Goal: Task Accomplishment & Management: Manage account settings

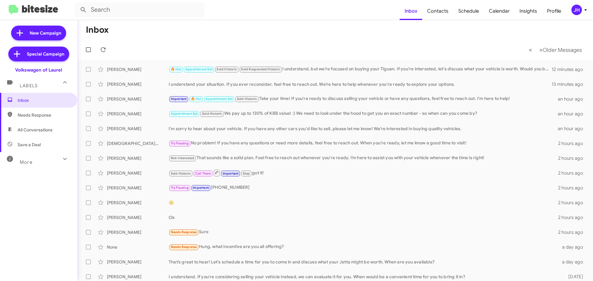
click at [579, 14] on div "JH" at bounding box center [576, 10] width 11 height 11
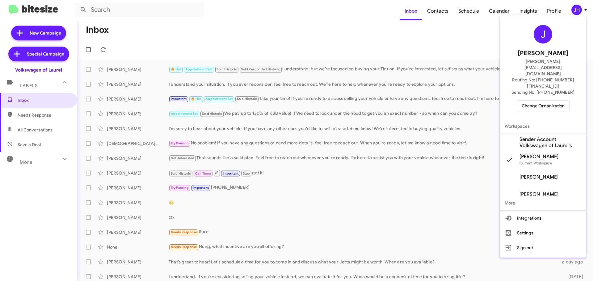
click at [543, 101] on span "Change Organization" at bounding box center [543, 106] width 43 height 11
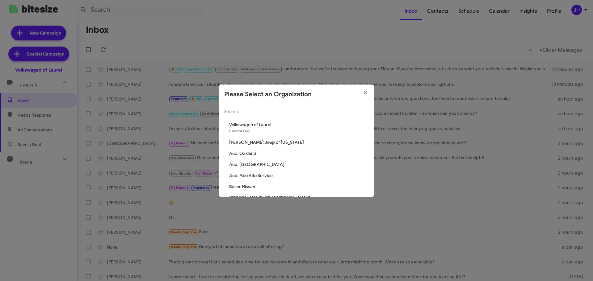
click at [261, 112] on input "Search" at bounding box center [296, 112] width 145 height 5
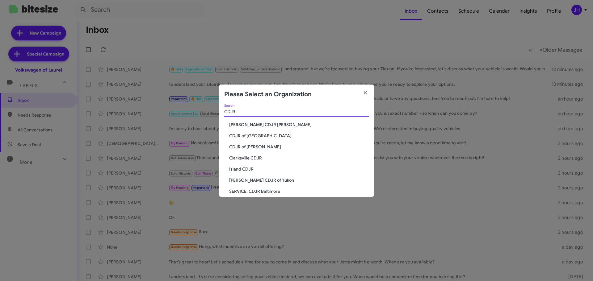
type input "CDJR"
click at [246, 146] on span "CDJR of Bowie" at bounding box center [299, 147] width 140 height 6
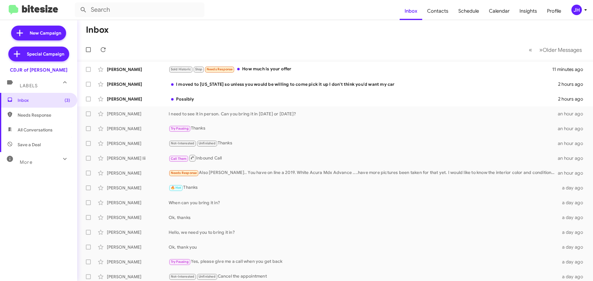
click at [576, 11] on div "JH" at bounding box center [576, 10] width 11 height 11
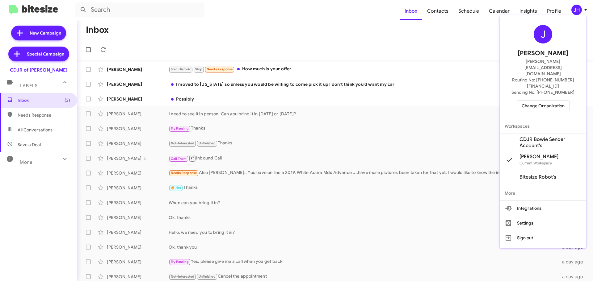
click at [534, 137] on span "CDJR Bowie Sender Account's" at bounding box center [551, 143] width 62 height 12
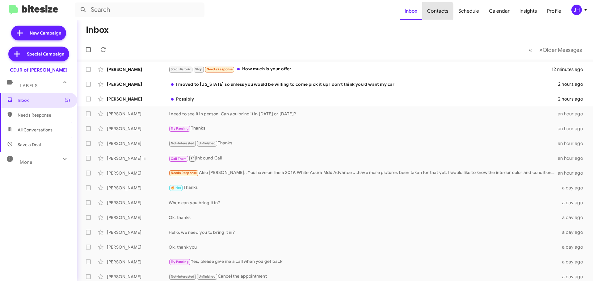
click at [436, 11] on span "Contacts" at bounding box center [437, 11] width 31 height 18
type input "in:groups"
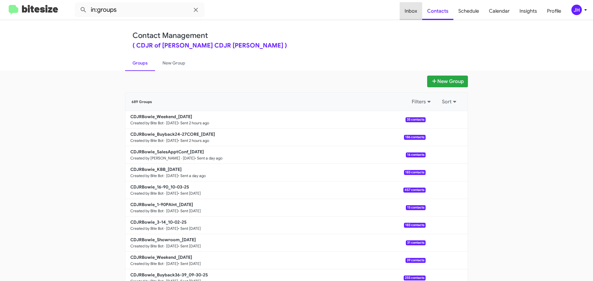
click at [410, 13] on span "Inbox" at bounding box center [411, 11] width 23 height 18
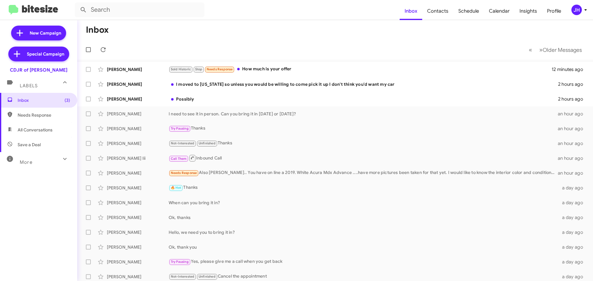
click at [50, 155] on div "More" at bounding box center [32, 159] width 55 height 11
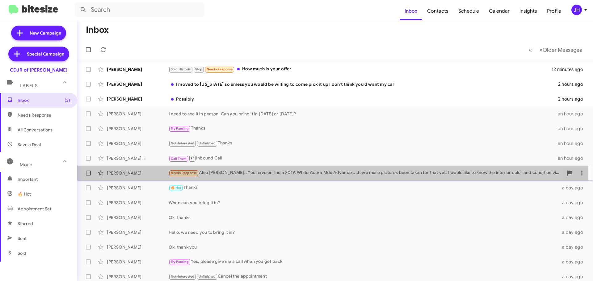
click at [262, 173] on div "Needs Response Also Ciara.. You have on line a 2019. White Acura Mdx Advance ..…" at bounding box center [366, 173] width 395 height 7
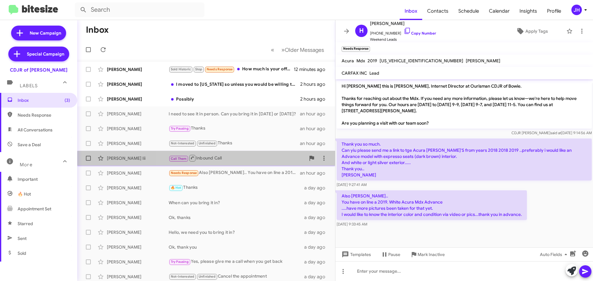
click at [263, 162] on div "Gregory Powell Iii Call Them Inbound Call an hour ago" at bounding box center [206, 158] width 248 height 12
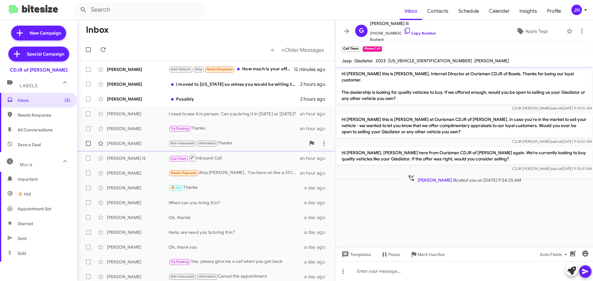
click at [268, 145] on div "Not-Interested Unfinished Thanks" at bounding box center [237, 143] width 137 height 7
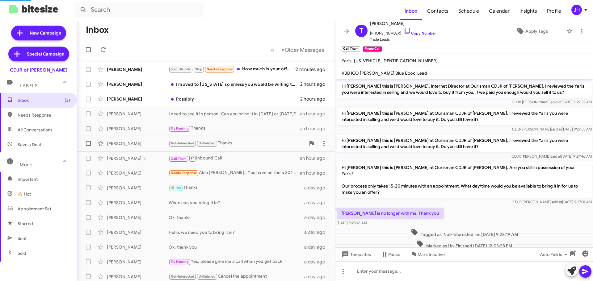
scroll to position [43, 0]
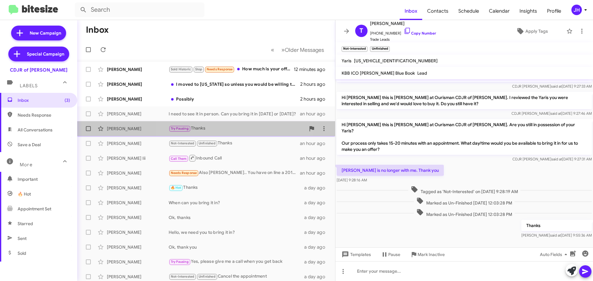
click at [240, 130] on div "Try Pausing Thanks" at bounding box center [237, 128] width 137 height 7
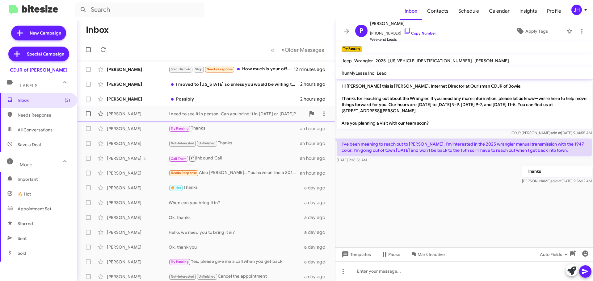
click at [243, 117] on div "Joseph Mariano I need to see it in person. Can you bring it in today or Saturda…" at bounding box center [206, 114] width 248 height 12
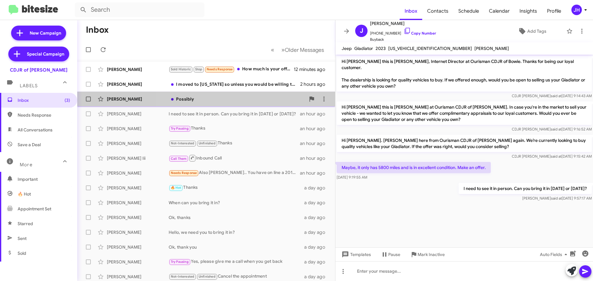
click at [245, 98] on div "Possibly" at bounding box center [237, 99] width 137 height 6
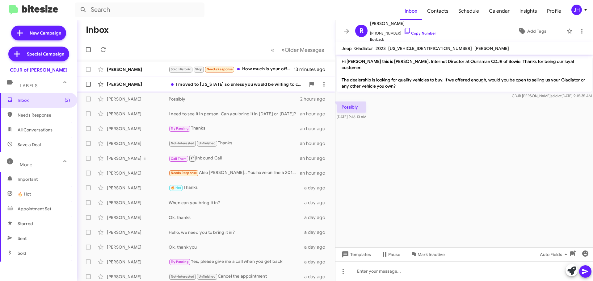
click at [242, 85] on div "I moved to Texas so unless you would be willing to come pick it up I don't thin…" at bounding box center [237, 84] width 137 height 6
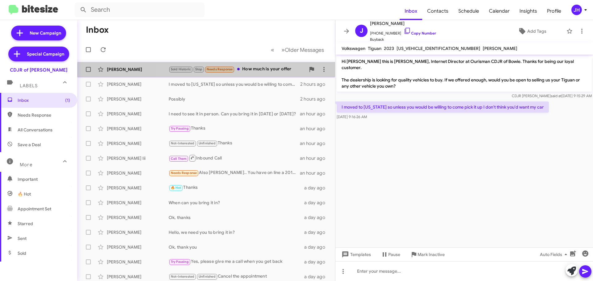
click at [250, 74] on div "Gloria Fernandez Cruz Sold Historic Stop Needs Response How much is your offer …" at bounding box center [206, 69] width 248 height 12
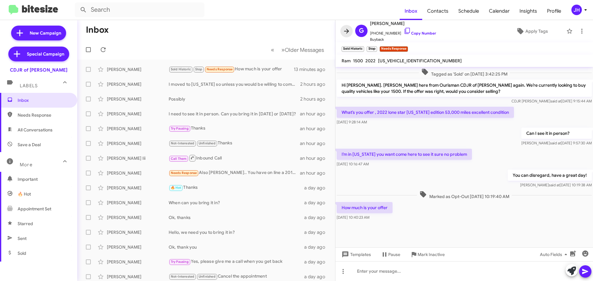
click at [344, 31] on icon at bounding box center [346, 31] width 5 height 5
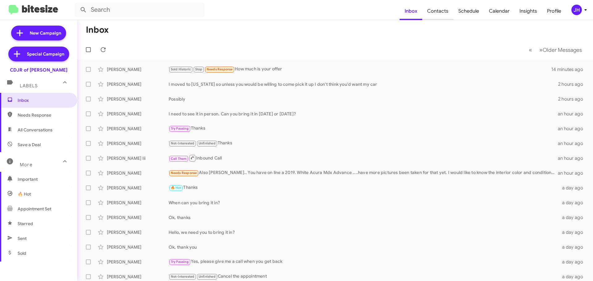
click at [441, 12] on span "Contacts" at bounding box center [437, 11] width 31 height 18
type input "in:groups"
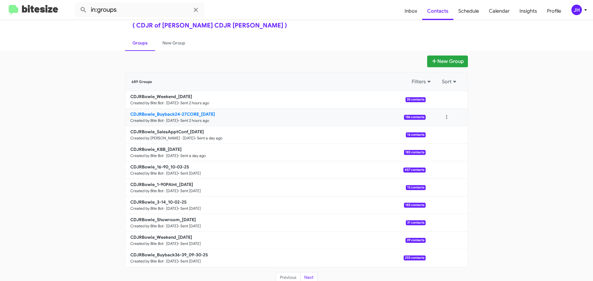
scroll to position [22, 0]
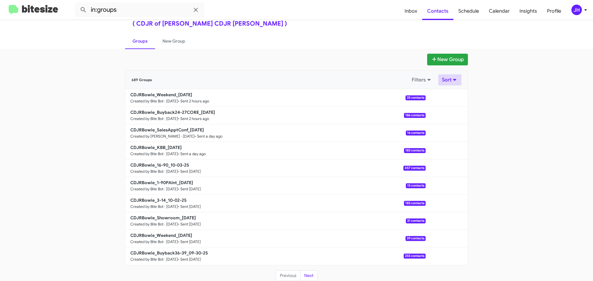
click at [451, 78] on button "Sort" at bounding box center [449, 79] width 23 height 11
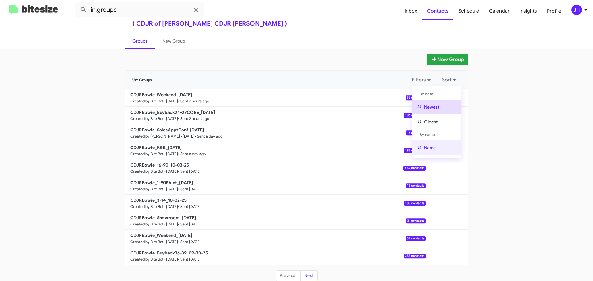
click at [439, 143] on button "Name" at bounding box center [436, 148] width 49 height 15
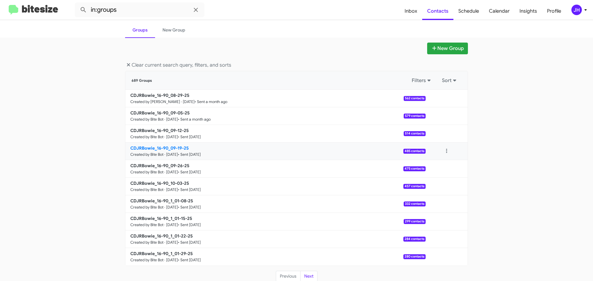
scroll to position [34, 0]
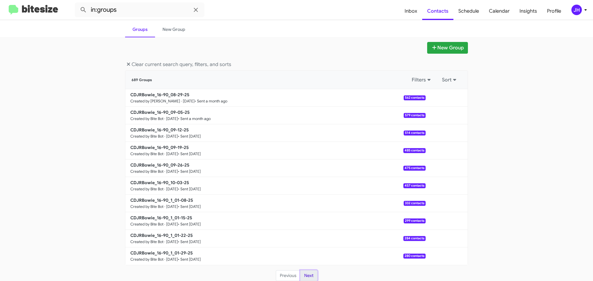
click at [305, 273] on button "Next" at bounding box center [308, 276] width 17 height 11
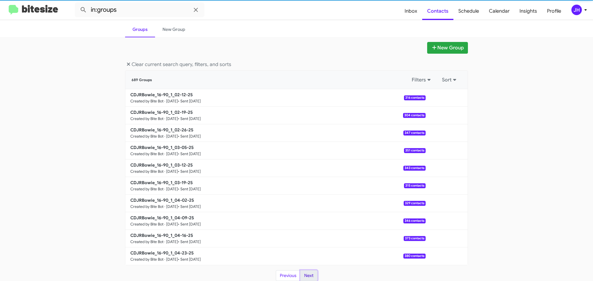
click at [306, 274] on button "Next" at bounding box center [308, 276] width 17 height 11
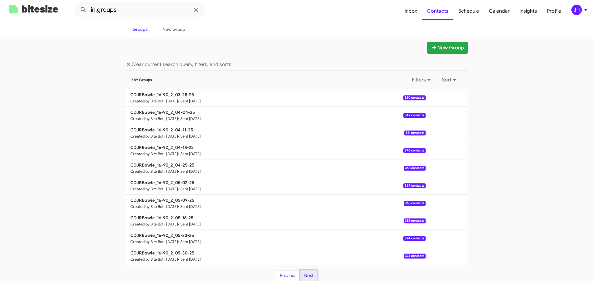
click at [306, 274] on button "Next" at bounding box center [308, 276] width 17 height 11
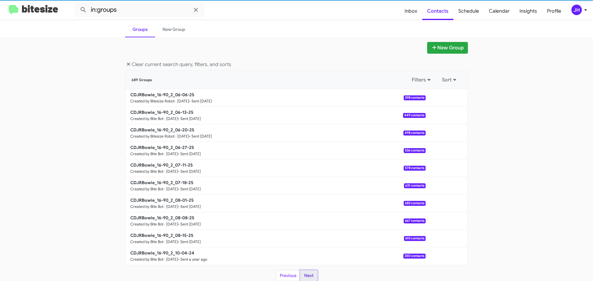
click at [306, 274] on button "Next" at bounding box center [308, 276] width 17 height 11
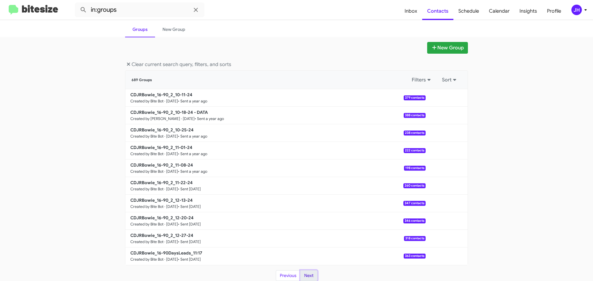
click at [306, 274] on button "Next" at bounding box center [308, 276] width 17 height 11
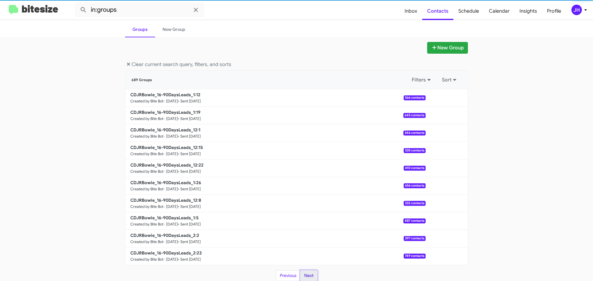
click at [306, 274] on button "Next" at bounding box center [308, 276] width 17 height 11
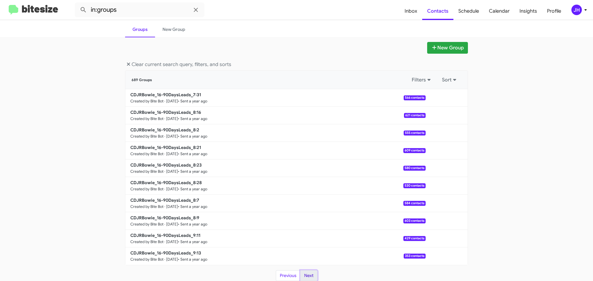
click at [306, 274] on button "Next" at bounding box center [308, 276] width 17 height 11
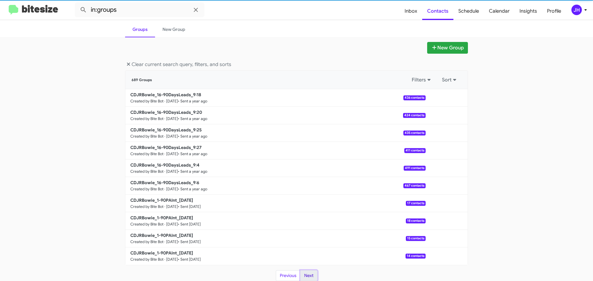
click at [306, 274] on button "Next" at bounding box center [308, 276] width 17 height 11
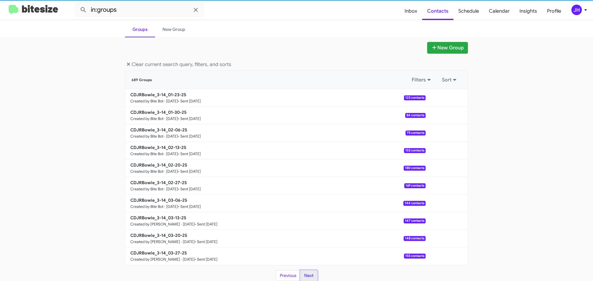
click at [306, 274] on button "Next" at bounding box center [308, 276] width 17 height 11
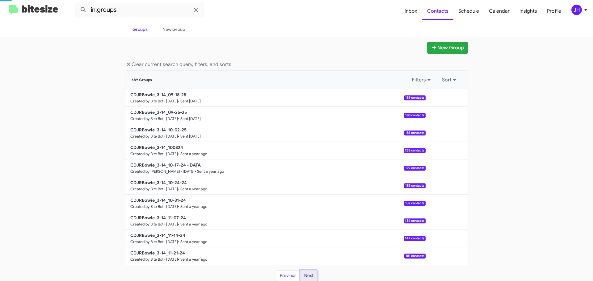
click at [306, 274] on button "Next" at bounding box center [308, 276] width 17 height 11
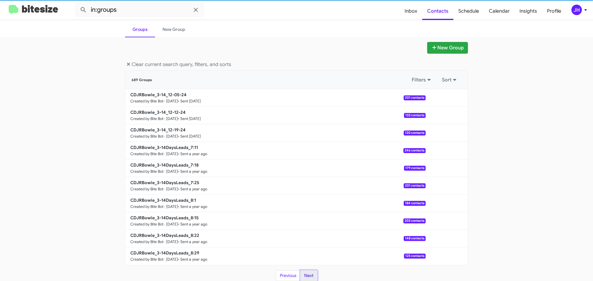
click at [306, 274] on button "Next" at bounding box center [308, 276] width 17 height 11
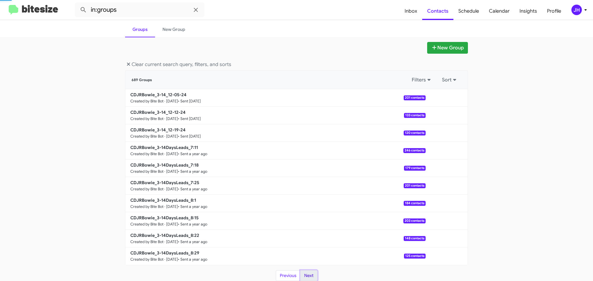
click at [306, 274] on button "Next" at bounding box center [308, 276] width 17 height 11
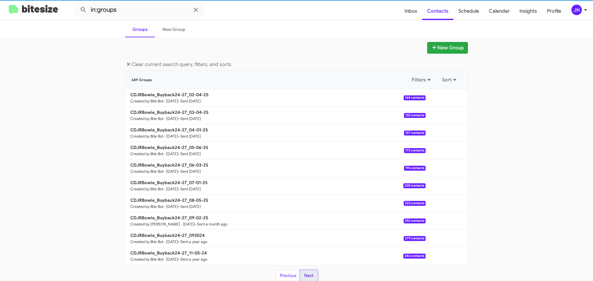
click at [306, 274] on button "Next" at bounding box center [308, 276] width 17 height 11
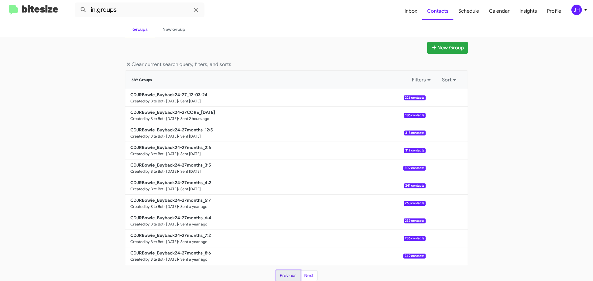
click at [287, 273] on button "Previous" at bounding box center [288, 276] width 25 height 11
click at [309, 275] on button "Next" at bounding box center [308, 276] width 17 height 11
click at [307, 274] on button "Next" at bounding box center [308, 276] width 17 height 11
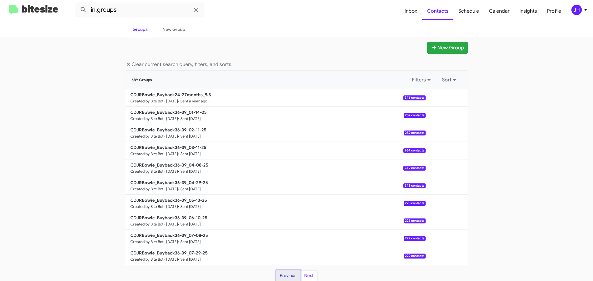
click at [291, 272] on button "Previous" at bounding box center [288, 276] width 25 height 11
click at [281, 273] on button "Previous" at bounding box center [288, 276] width 25 height 11
click at [571, 11] on div "JH" at bounding box center [576, 10] width 11 height 11
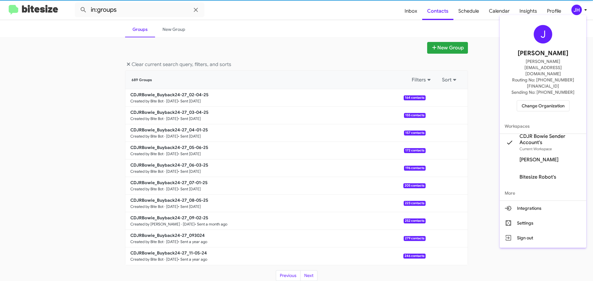
click at [539, 101] on span "Change Organization" at bounding box center [543, 106] width 43 height 11
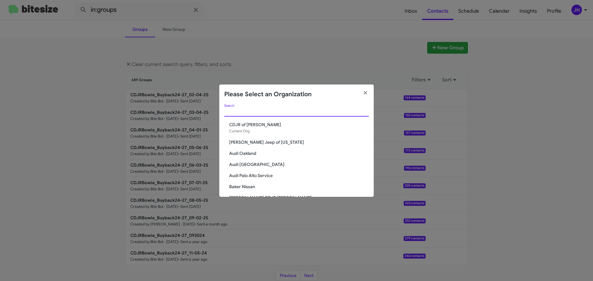
click at [249, 112] on input "Search" at bounding box center [296, 112] width 145 height 5
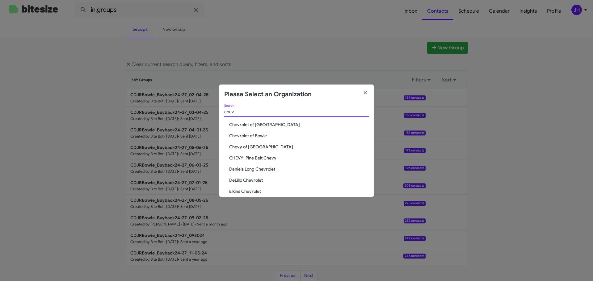
type input "chev"
click at [247, 123] on span "Chevrolet of [GEOGRAPHIC_DATA]" at bounding box center [299, 125] width 140 height 6
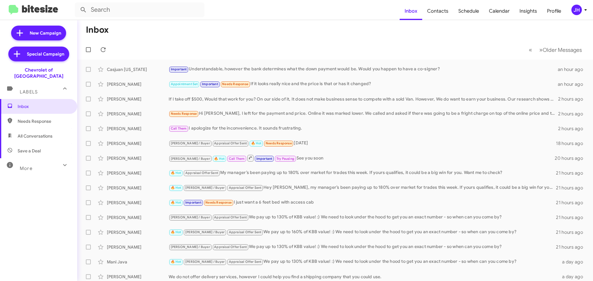
click at [575, 7] on div "JH" at bounding box center [576, 10] width 11 height 11
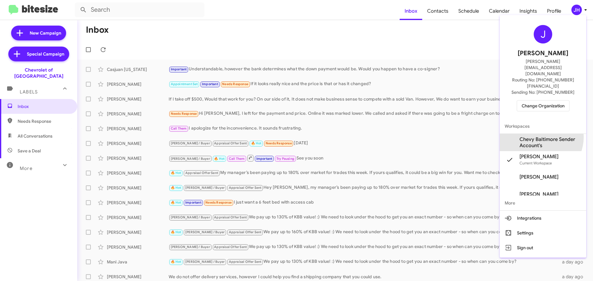
click at [539, 137] on span "Chevy Baltimore Sender Account's" at bounding box center [551, 143] width 62 height 12
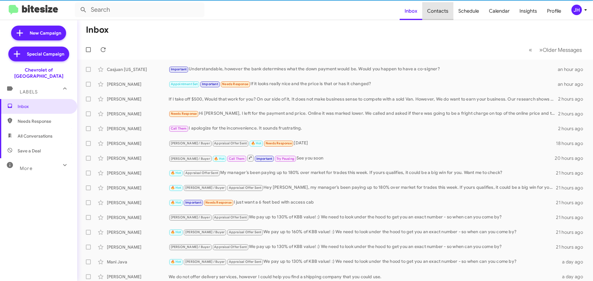
click at [443, 15] on span "Contacts" at bounding box center [437, 11] width 31 height 18
type input "in:groups"
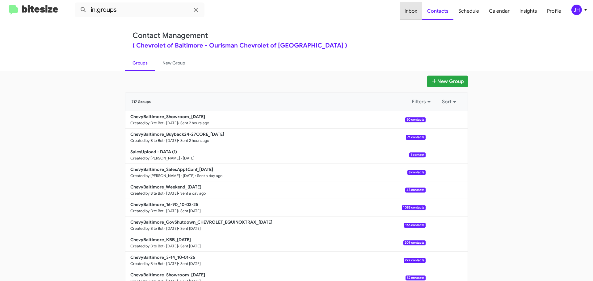
click at [418, 12] on span "Inbox" at bounding box center [411, 11] width 23 height 18
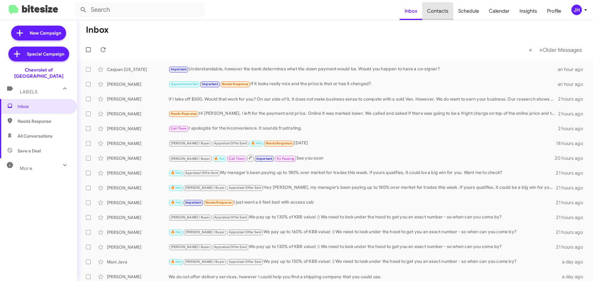
click at [439, 12] on span "Contacts" at bounding box center [437, 11] width 31 height 18
type input "in:groups"
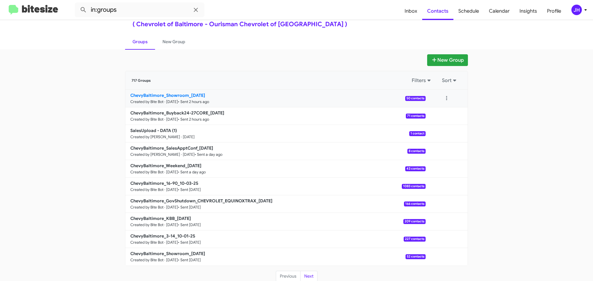
scroll to position [22, 0]
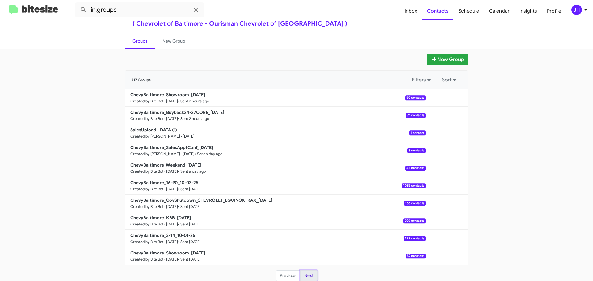
click at [306, 280] on button "Next" at bounding box center [308, 276] width 17 height 11
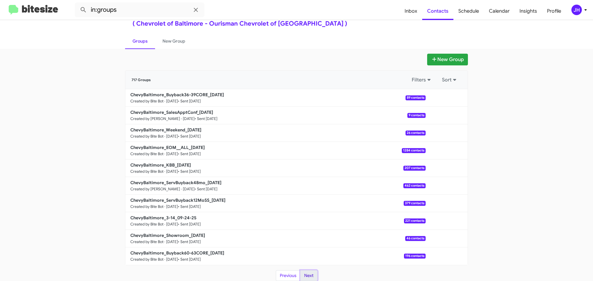
click at [306, 280] on button "Next" at bounding box center [308, 276] width 17 height 11
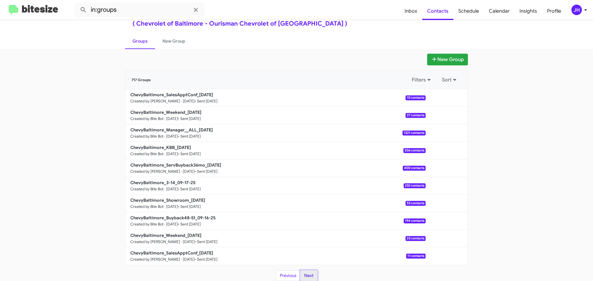
click at [306, 280] on button "Next" at bounding box center [308, 276] width 17 height 11
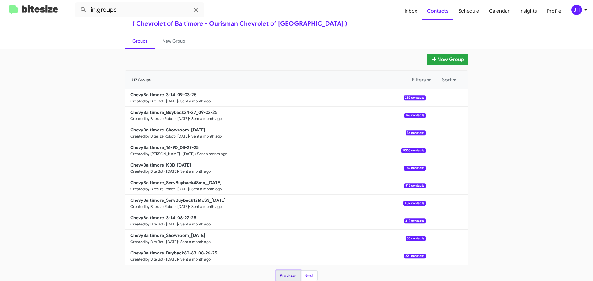
click at [292, 280] on button "Previous" at bounding box center [288, 276] width 25 height 11
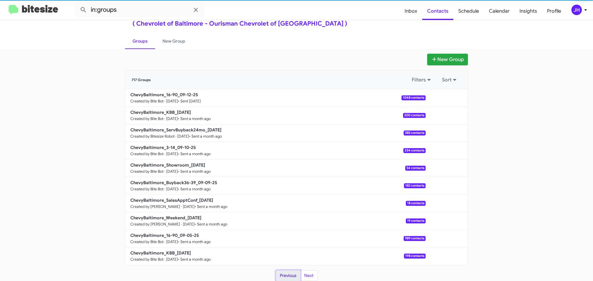
click at [284, 278] on button "Previous" at bounding box center [288, 276] width 25 height 11
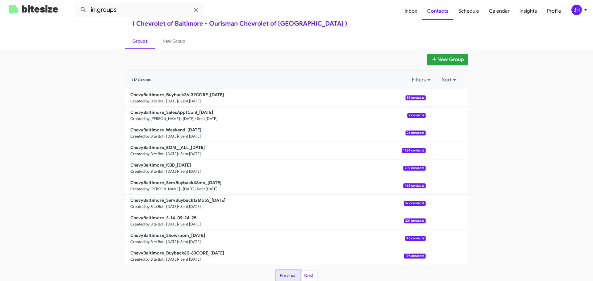
click at [284, 278] on button "Previous" at bounding box center [288, 276] width 25 height 11
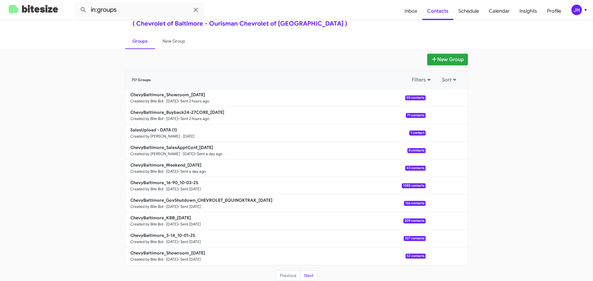
click at [284, 278] on li "Previous" at bounding box center [288, 276] width 25 height 11
click at [411, 10] on span "Inbox" at bounding box center [411, 11] width 23 height 18
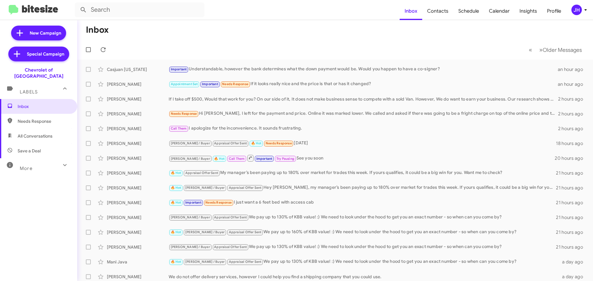
click at [55, 132] on span "All Conversations" at bounding box center [38, 136] width 77 height 15
type input "in:all-conversations"
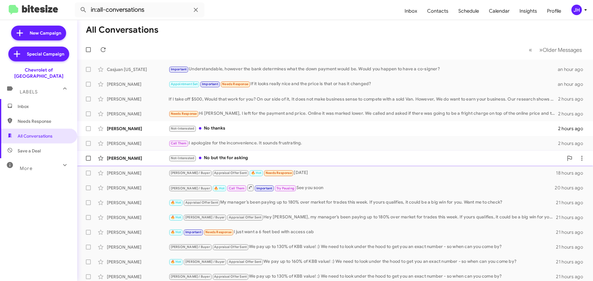
click at [270, 159] on div "Not-Interested No but thx for asking" at bounding box center [366, 158] width 395 height 7
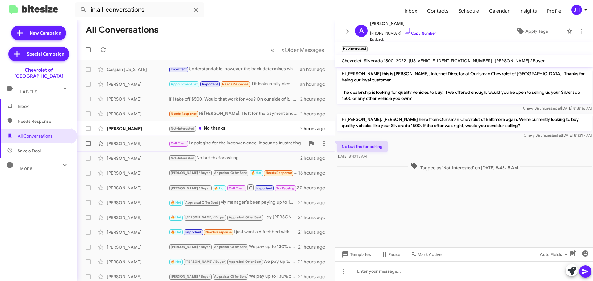
click at [261, 141] on div "Call Them I apologize for the inconvenience. It sounds frustrating." at bounding box center [237, 143] width 137 height 7
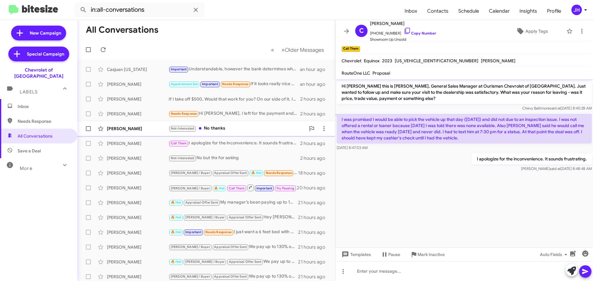
click at [259, 133] on div "Mark Lethbridge Not-Interested No thanks 2 hours ago" at bounding box center [206, 129] width 248 height 12
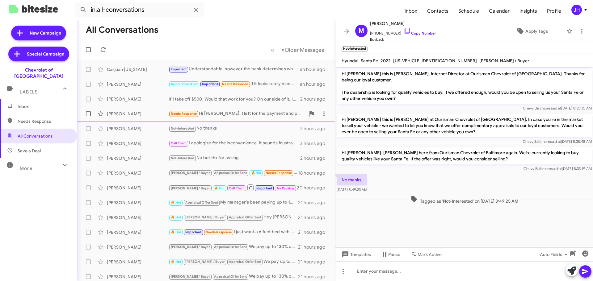
click at [252, 118] on div "Melissa Santiago Needs Response Hi Blake, I left for the payment and price. Onl…" at bounding box center [206, 114] width 248 height 12
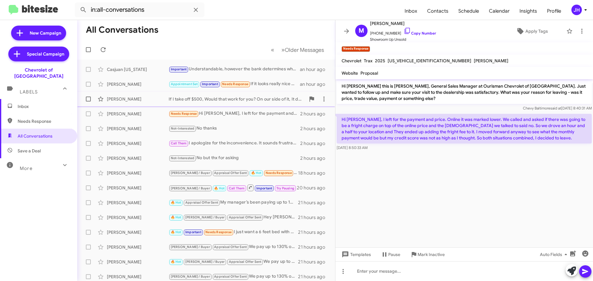
click at [250, 103] on div "Craig Taylor If I take off $500, Would that work for you? On our side of it, It…" at bounding box center [206, 99] width 248 height 12
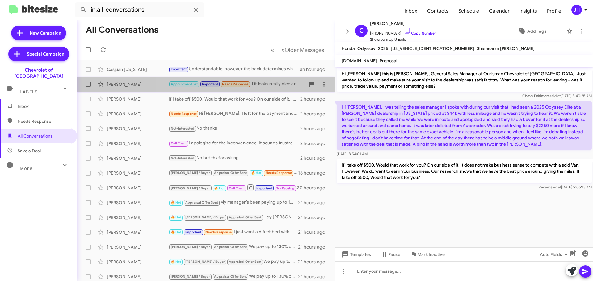
click at [278, 85] on div "Appointment Set Important Needs Response If it looks really nice and the price …" at bounding box center [237, 84] width 137 height 7
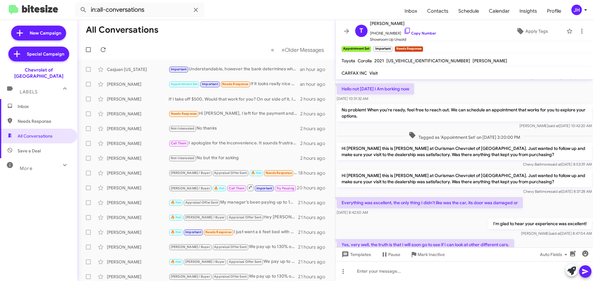
scroll to position [51, 0]
click at [259, 72] on div "Important Understandable, however the bank determines what the down payment wou…" at bounding box center [237, 69] width 137 height 7
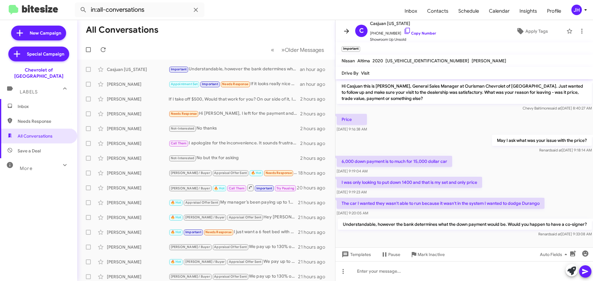
click at [343, 34] on icon at bounding box center [346, 30] width 7 height 7
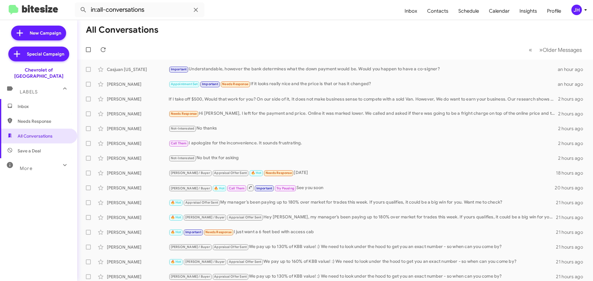
click at [46, 103] on span "Inbox" at bounding box center [44, 106] width 53 height 6
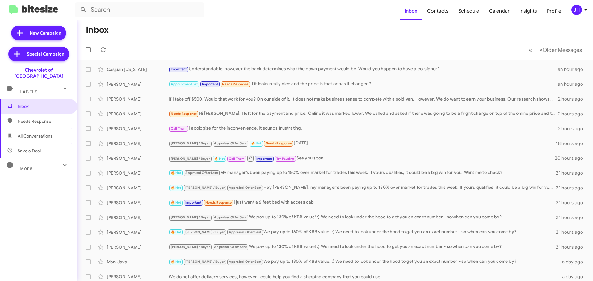
click at [576, 7] on div "JH" at bounding box center [576, 10] width 11 height 11
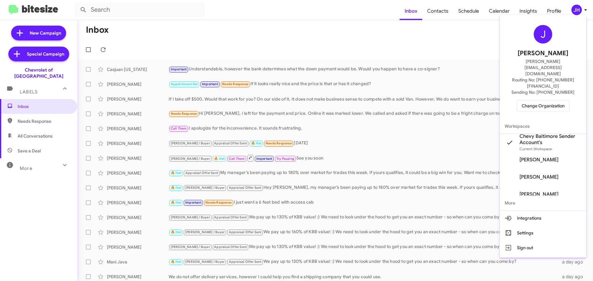
click at [545, 96] on div "J Jacob Henry jacob@bitesize.co Routing No: +1 (240) 805-0953 Sending No: +1 (4…" at bounding box center [543, 68] width 86 height 101
click at [546, 101] on span "Change Organization" at bounding box center [543, 106] width 43 height 11
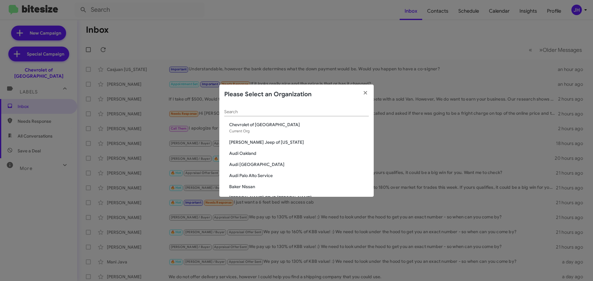
click at [239, 114] on input "Search" at bounding box center [296, 112] width 145 height 5
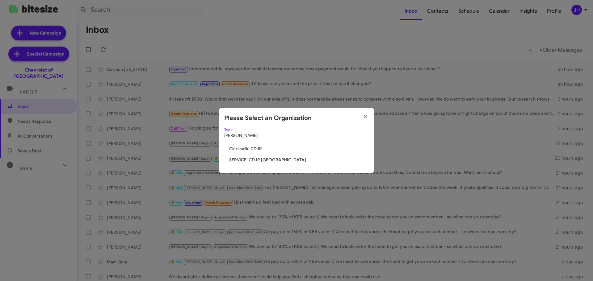
type input "clark"
click at [253, 151] on span "Clarksville CDJR" at bounding box center [299, 149] width 140 height 6
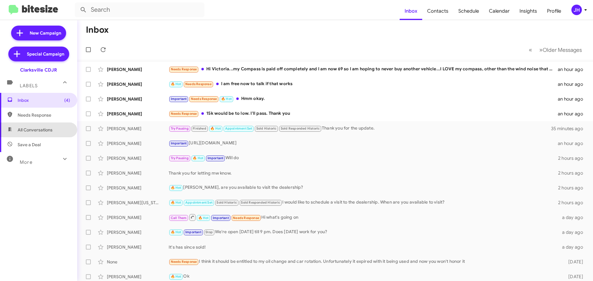
click at [49, 131] on span "All Conversations" at bounding box center [35, 130] width 35 height 6
type input "in:all-conversations"
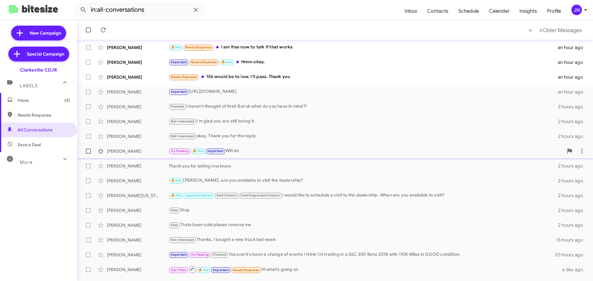
scroll to position [77, 0]
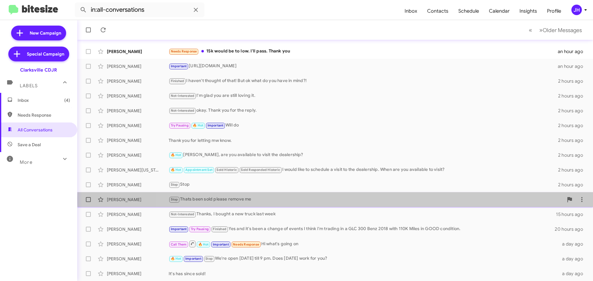
click at [383, 199] on div "Stop Thats been sold please remove me" at bounding box center [366, 199] width 395 height 7
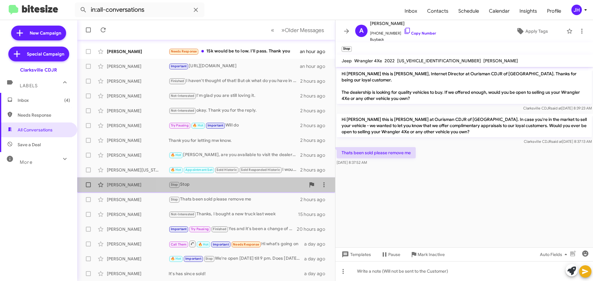
click at [242, 188] on div "Stop Stop" at bounding box center [237, 184] width 137 height 7
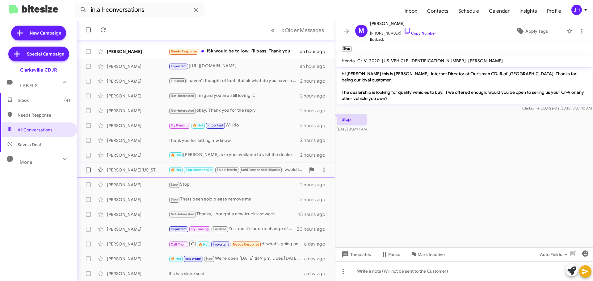
click at [286, 171] on div "🔥 Hot Appointment Set Sold Historic Sold Responded Historic I would like to sch…" at bounding box center [237, 170] width 137 height 7
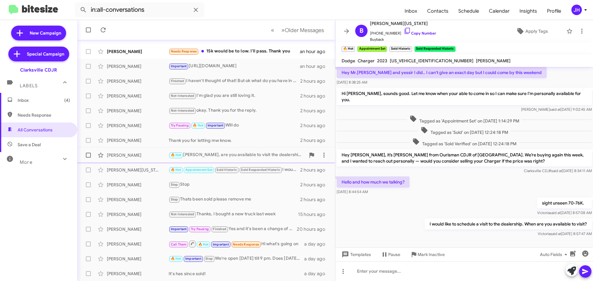
click at [280, 156] on div "🔥 Hot [PERSON_NAME], are you available to visit the dealership?" at bounding box center [237, 155] width 137 height 7
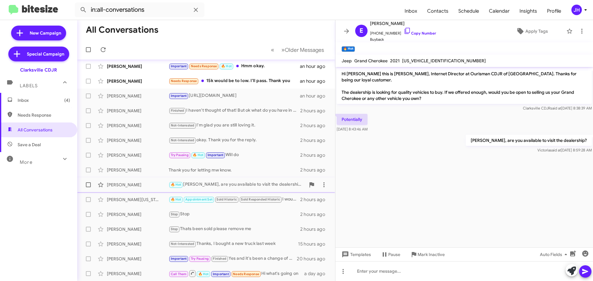
scroll to position [46, 0]
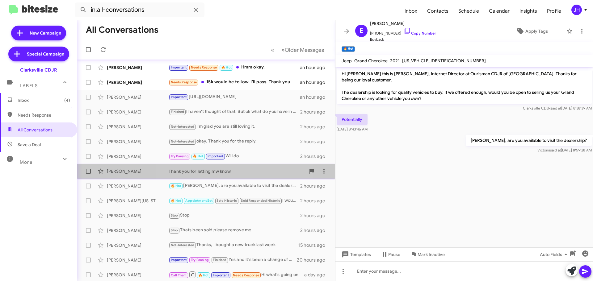
click at [242, 171] on div "Thank you for letting mw know." at bounding box center [237, 171] width 137 height 6
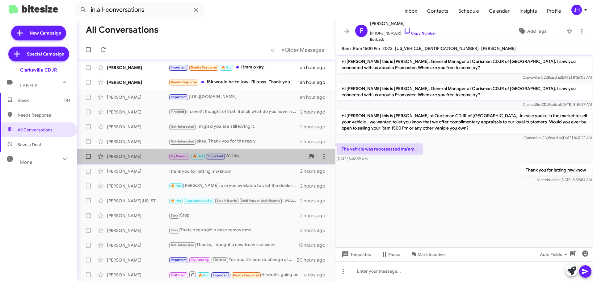
click at [252, 162] on div "Phil Johnson Try Pausing 🔥 Hot Important Will do 2 hours ago" at bounding box center [206, 156] width 248 height 12
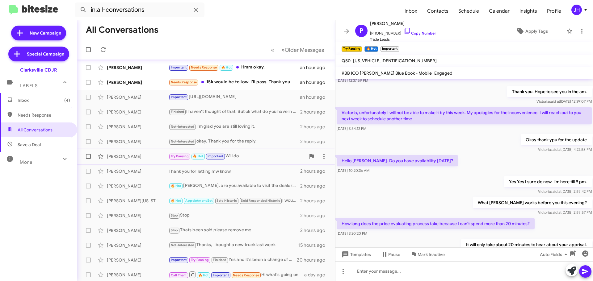
scroll to position [29, 0]
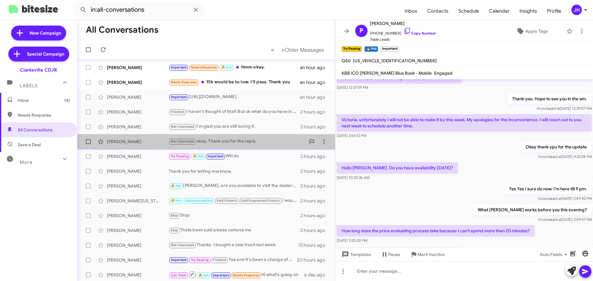
click at [237, 142] on div "Not-Interested okay. Thank you for the reply." at bounding box center [237, 141] width 137 height 7
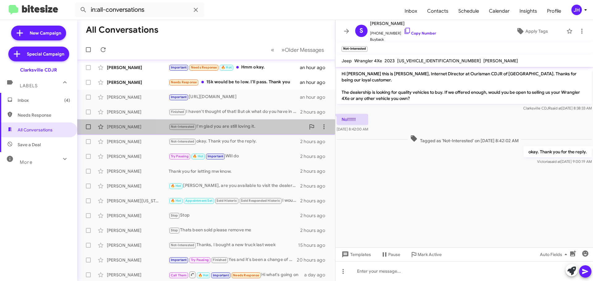
click at [237, 132] on div "Paul Glodt Not-Interested I'm glad you are still loving it. 2 hours ago" at bounding box center [206, 127] width 248 height 12
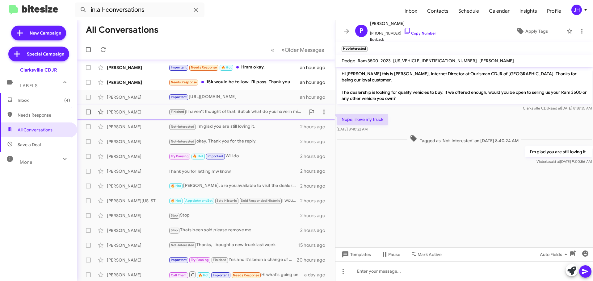
click at [242, 114] on div "Finished I haven't thought of that! But ok what do you have in mind?!" at bounding box center [237, 111] width 137 height 7
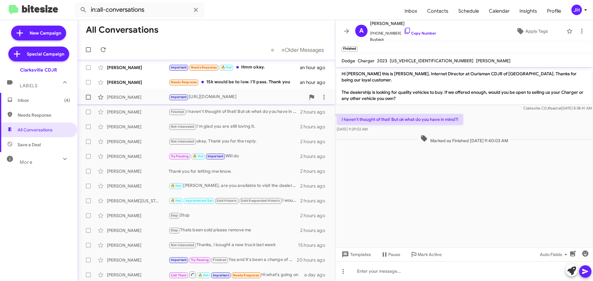
click at [254, 101] on div "Gloria Simpson Important https://www.ourismanchryslerdodgejeep.net/financing/ap…" at bounding box center [206, 97] width 248 height 12
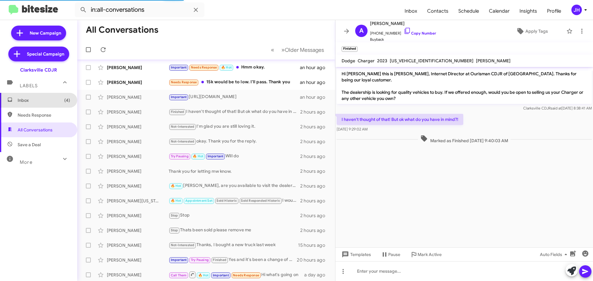
click at [53, 104] on span "Inbox (4)" at bounding box center [38, 100] width 77 height 15
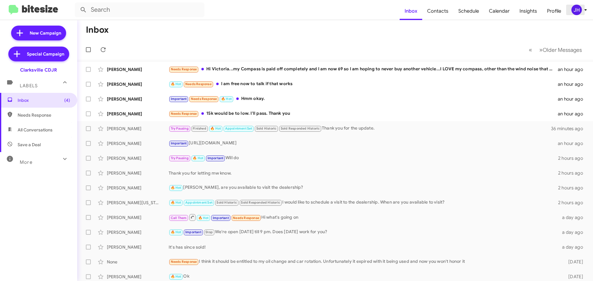
click at [580, 10] on div "JH" at bounding box center [576, 10] width 11 height 11
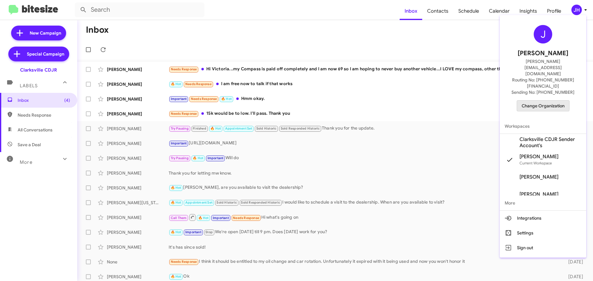
click at [533, 101] on span "Change Organization" at bounding box center [543, 106] width 43 height 11
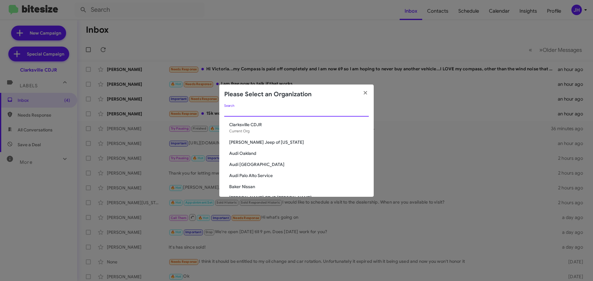
click at [245, 110] on input "Search" at bounding box center [296, 112] width 145 height 5
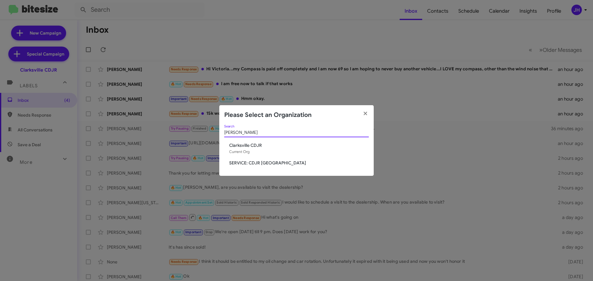
type input "clark"
click at [255, 162] on span "SERVICE: CDJR [GEOGRAPHIC_DATA]" at bounding box center [299, 163] width 140 height 6
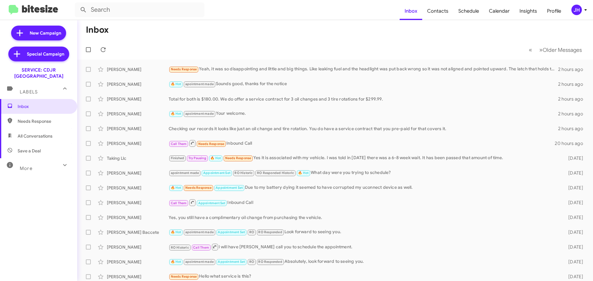
click at [576, 10] on div "JH" at bounding box center [576, 10] width 11 height 11
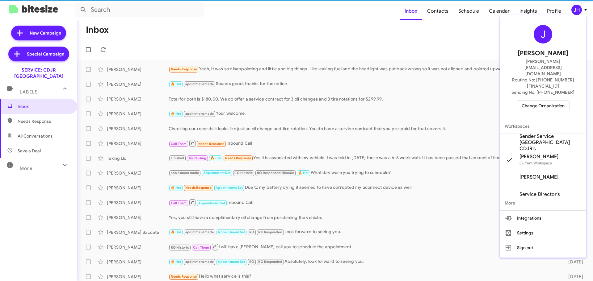
click at [529, 133] on span "Sender Service [GEOGRAPHIC_DATA] CDJR's" at bounding box center [551, 142] width 62 height 19
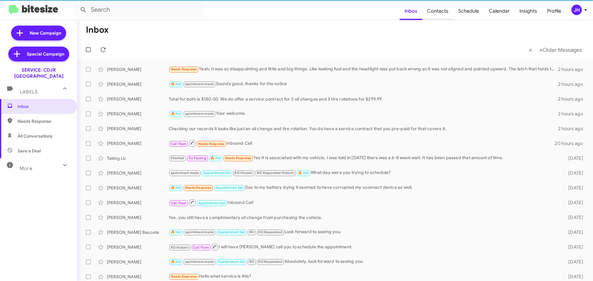
click at [446, 14] on span "Contacts" at bounding box center [437, 11] width 31 height 18
type input "in:groups"
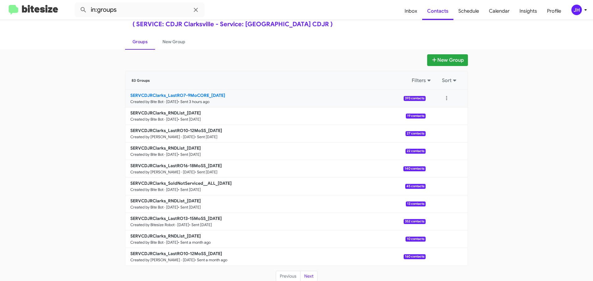
scroll to position [22, 0]
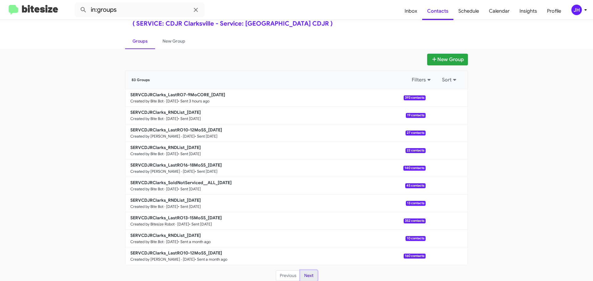
click at [307, 276] on button "Next" at bounding box center [308, 276] width 17 height 11
click at [290, 276] on button "Previous" at bounding box center [288, 276] width 25 height 11
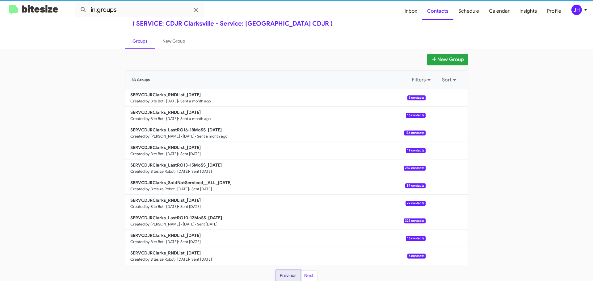
click at [290, 276] on button "Previous" at bounding box center [288, 276] width 25 height 11
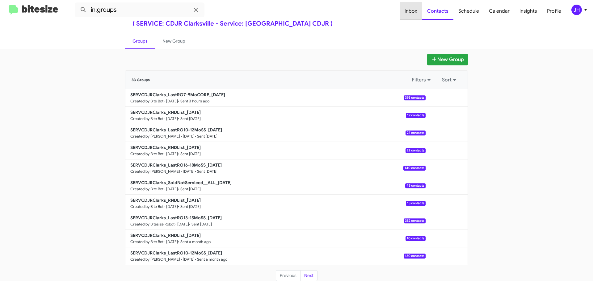
click at [410, 15] on span "Inbox" at bounding box center [411, 11] width 23 height 18
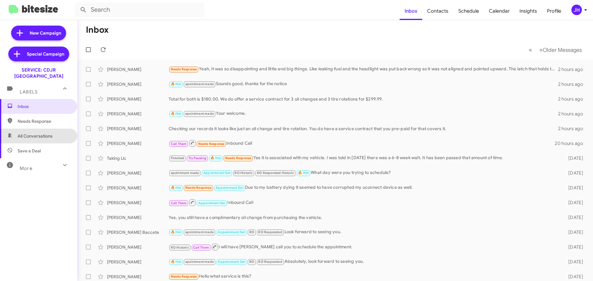
click at [46, 133] on span "All Conversations" at bounding box center [35, 136] width 35 height 6
type input "in:all-conversations"
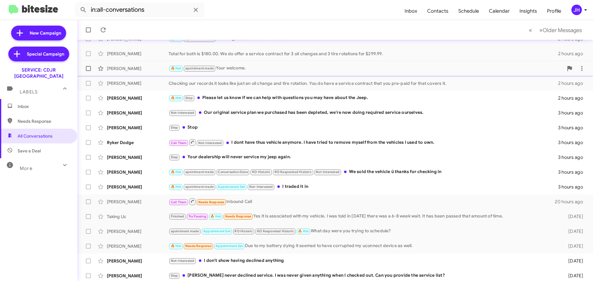
scroll to position [62, 0]
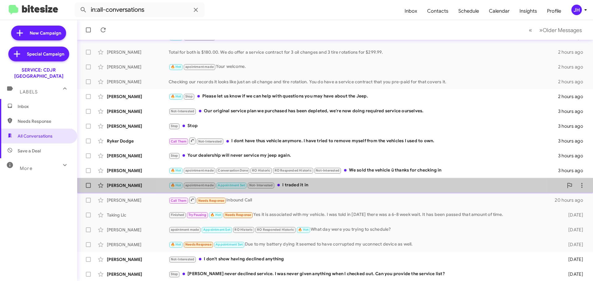
click at [338, 184] on div "🔥 Hot apointment made Appointment Set Not-Interested I traded it in" at bounding box center [366, 185] width 395 height 7
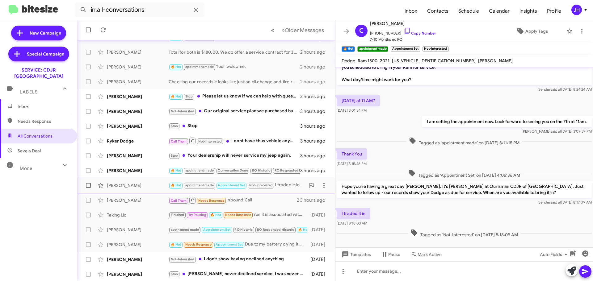
scroll to position [47, 0]
click at [130, 169] on div "Kim" at bounding box center [138, 171] width 62 height 6
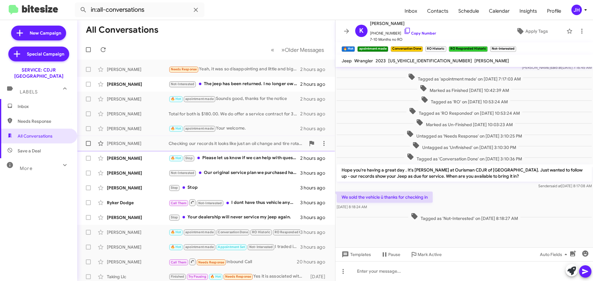
click at [217, 141] on div "Checking our records it looks like just an oil change and tire rotation. You do…" at bounding box center [237, 144] width 137 height 6
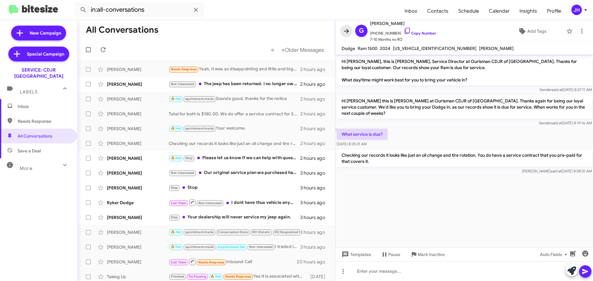
click at [342, 30] on span at bounding box center [346, 30] width 12 height 7
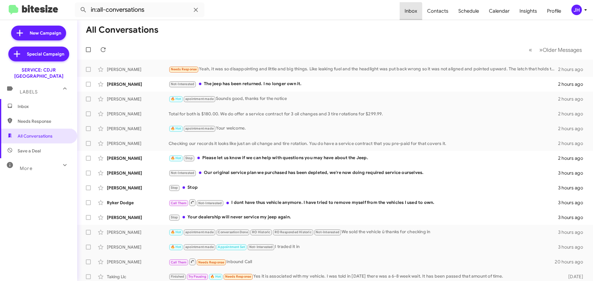
click at [410, 14] on span "Inbox" at bounding box center [411, 11] width 23 height 18
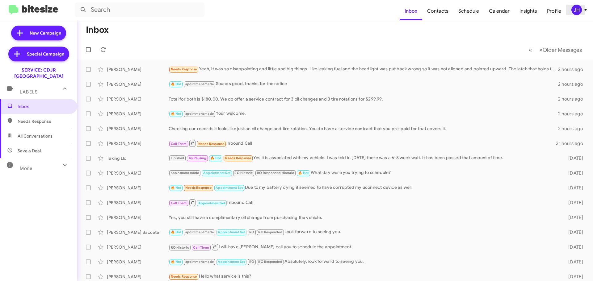
click at [576, 10] on div "JH" at bounding box center [576, 10] width 11 height 11
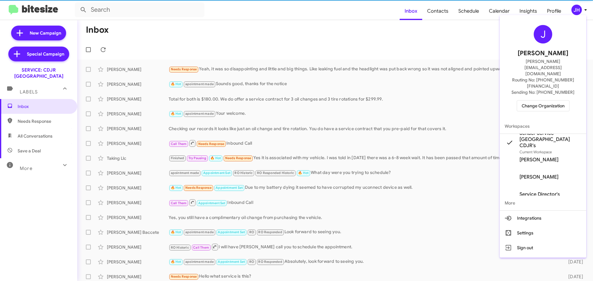
click at [530, 81] on div "J Jacob Henry jacob@bitesize.co Routing No: +1 (410) 988-8100 Sending No: +1 (3…" at bounding box center [543, 68] width 86 height 101
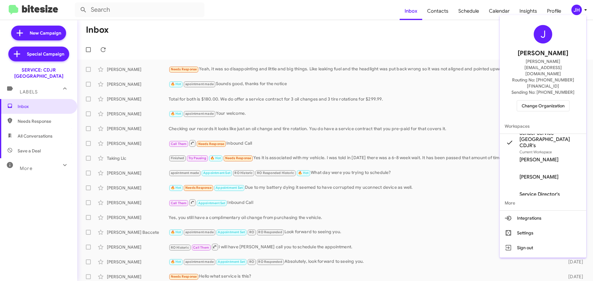
click at [524, 101] on span "Change Organization" at bounding box center [543, 106] width 43 height 11
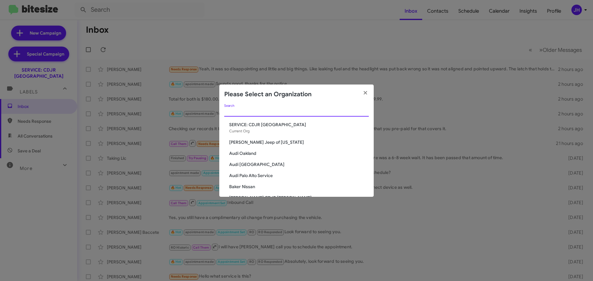
click at [242, 114] on input "Search" at bounding box center [296, 112] width 145 height 5
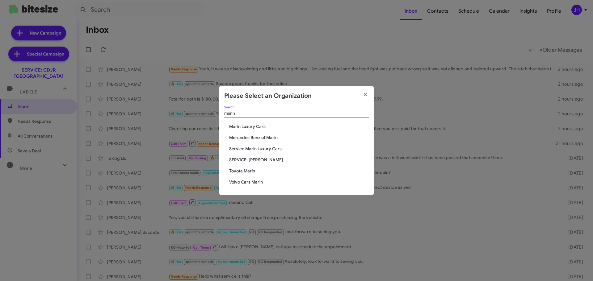
type input "marin"
click at [255, 151] on span "Service Marin Luxury Cars" at bounding box center [299, 149] width 140 height 6
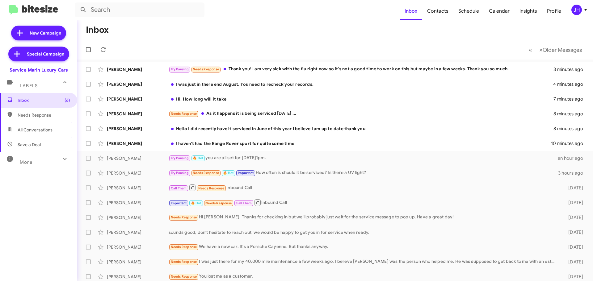
click at [22, 130] on span "All Conversations" at bounding box center [35, 130] width 35 height 6
type input "in:all-conversations"
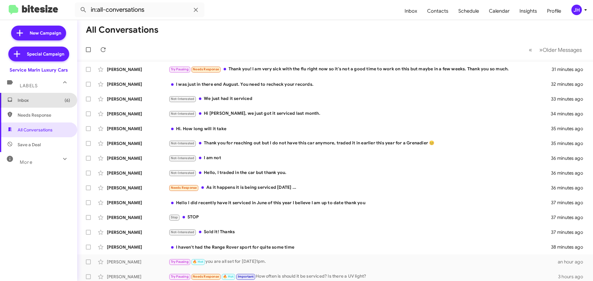
click at [48, 106] on span "Inbox (6)" at bounding box center [38, 100] width 77 height 15
